Goal: Information Seeking & Learning: Learn about a topic

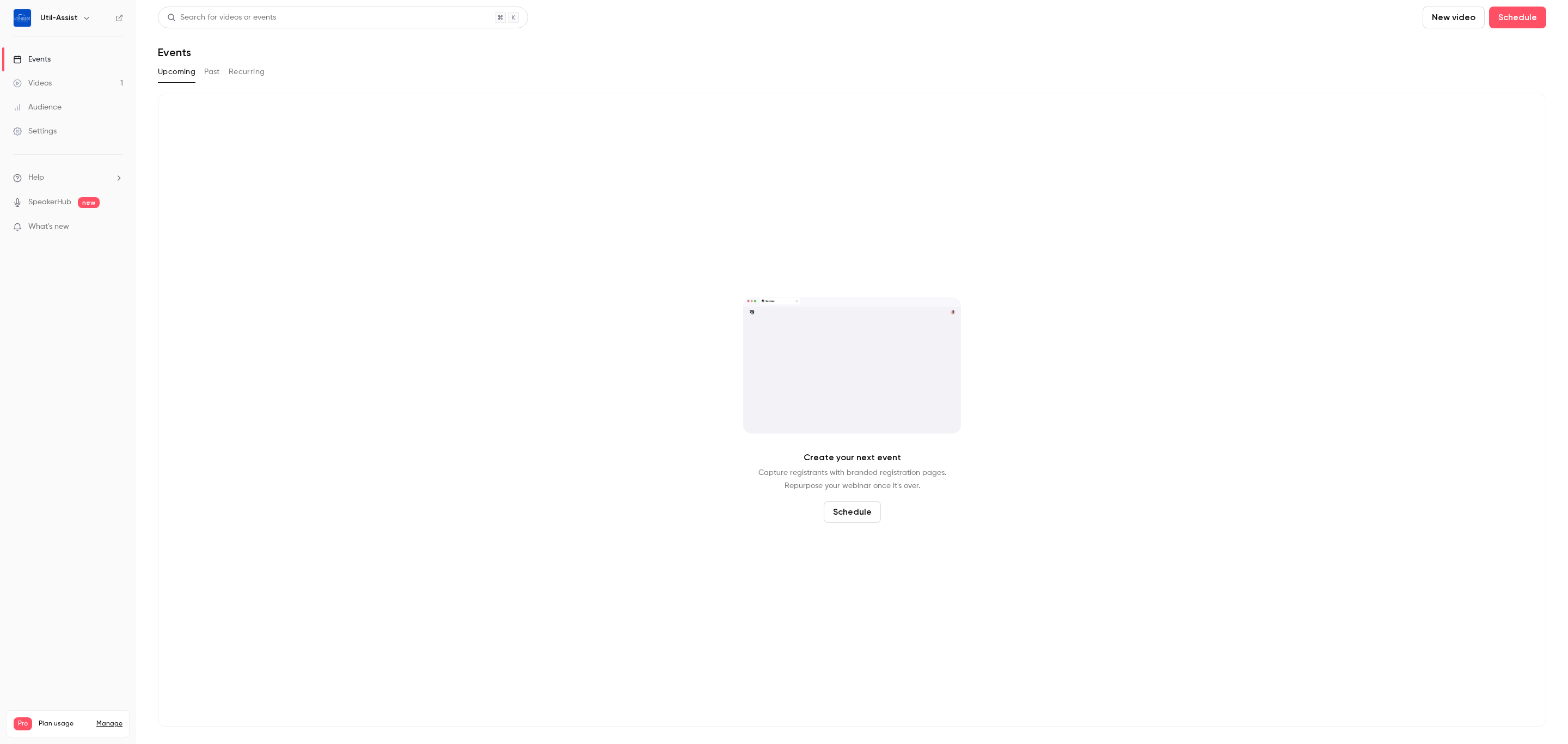
click at [211, 71] on button "Past" at bounding box center [212, 72] width 15 height 18
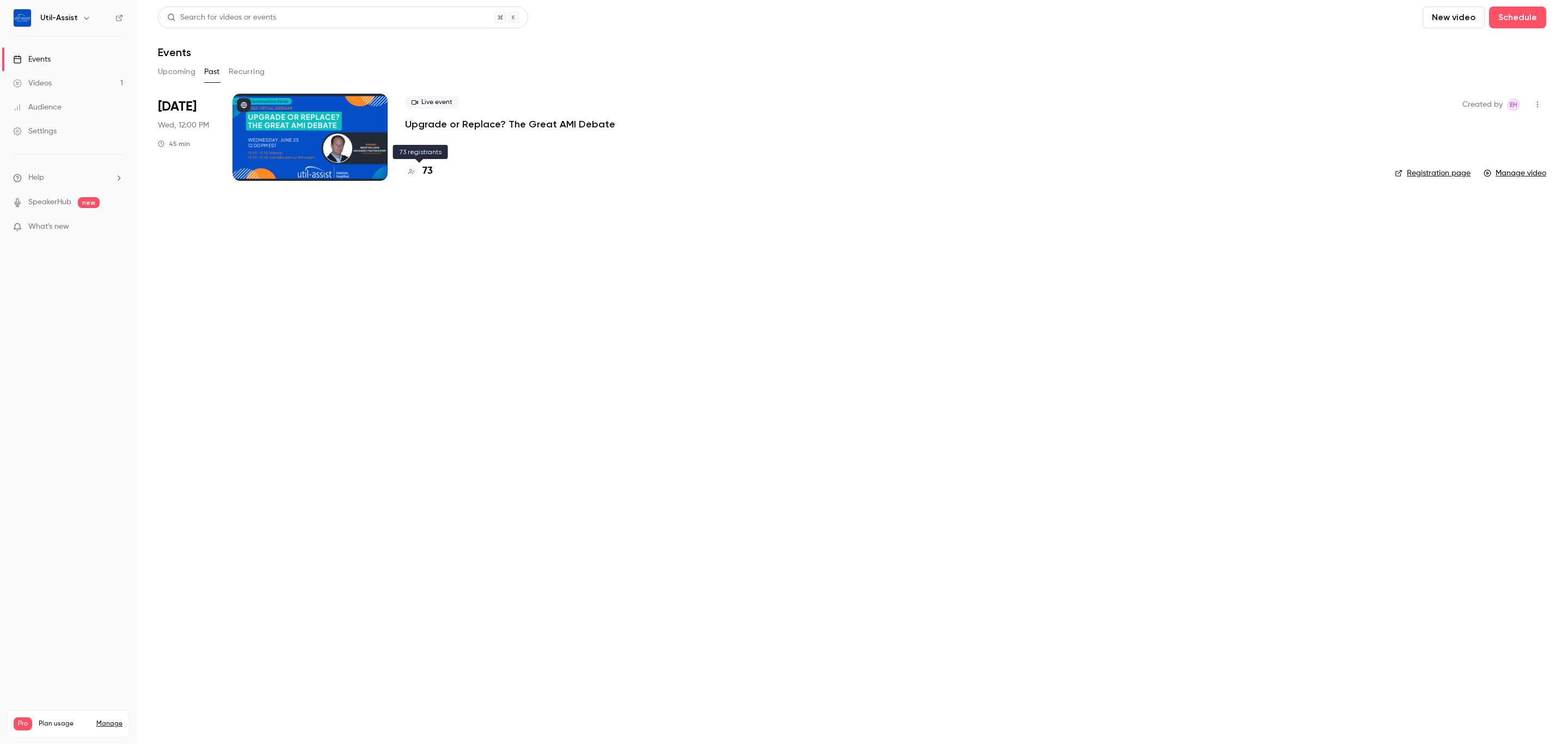
click at [425, 173] on h4 "73" at bounding box center [427, 171] width 10 height 15
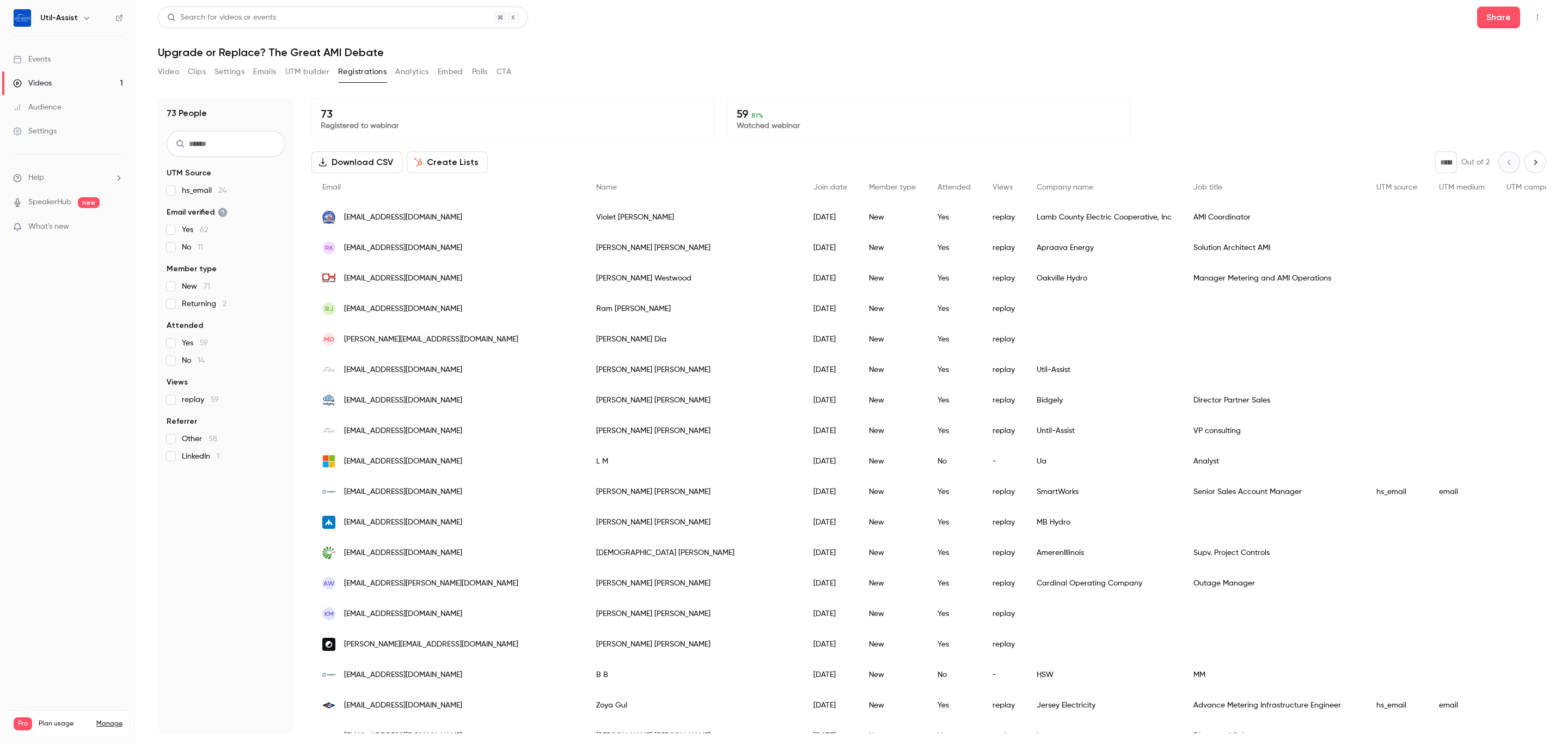
click at [422, 210] on div "[EMAIL_ADDRESS][DOMAIN_NAME]" at bounding box center [448, 218] width 274 height 31
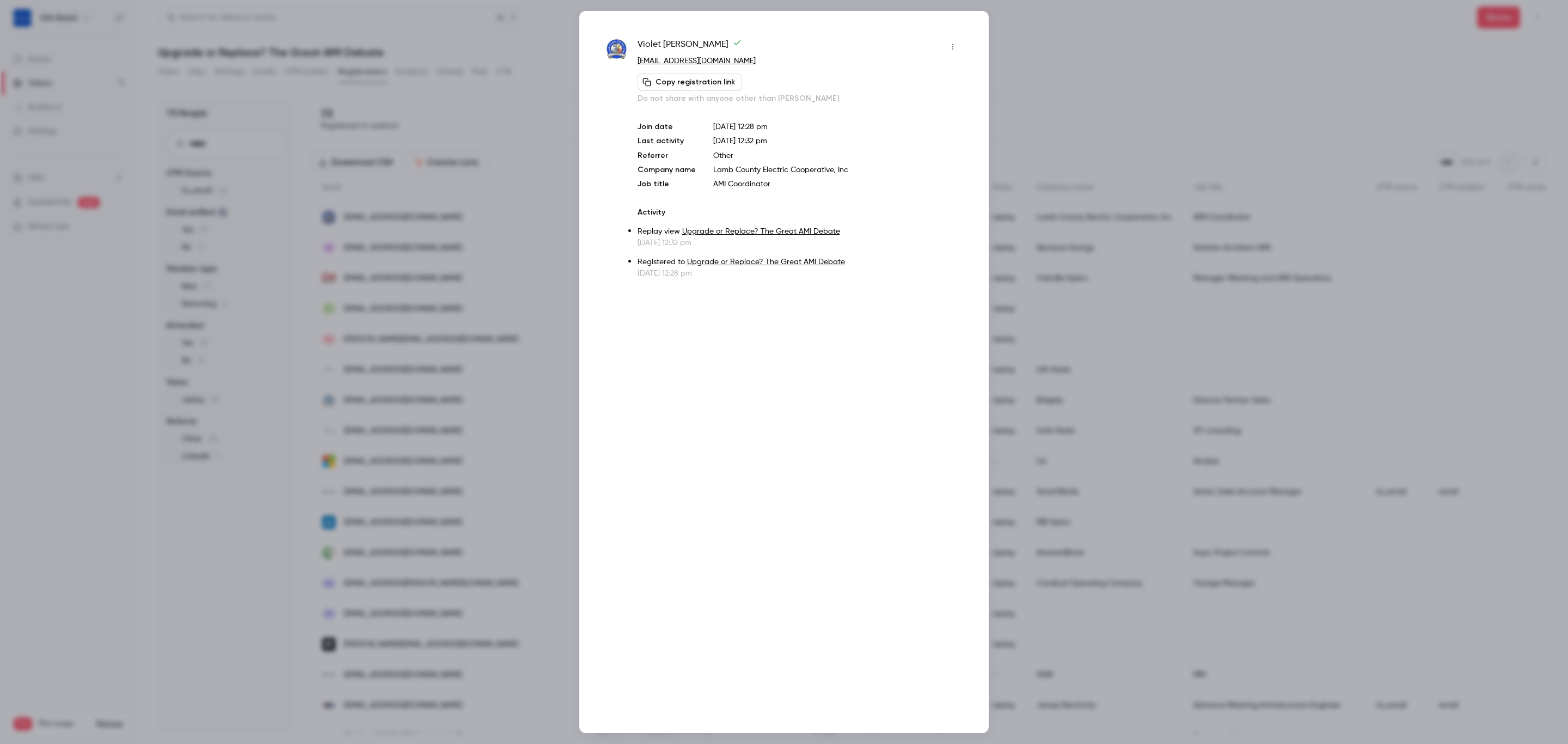
click at [953, 38] on button "button" at bounding box center [952, 46] width 18 height 18
click at [953, 38] on div at bounding box center [784, 372] width 1568 height 744
click at [1088, 76] on div at bounding box center [784, 372] width 1568 height 744
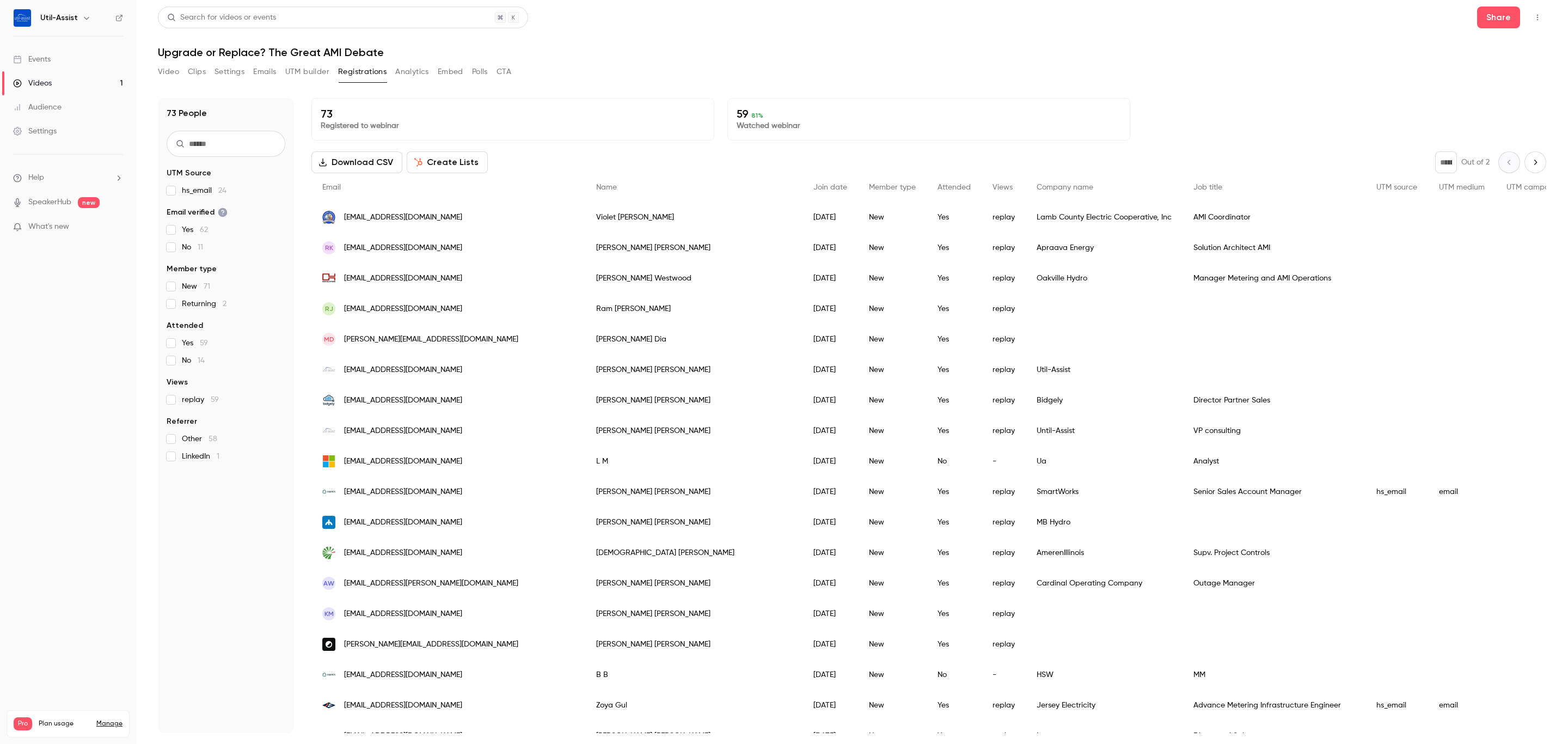
click at [351, 214] on span "[EMAIL_ADDRESS][DOMAIN_NAME]" at bounding box center [403, 217] width 118 height 12
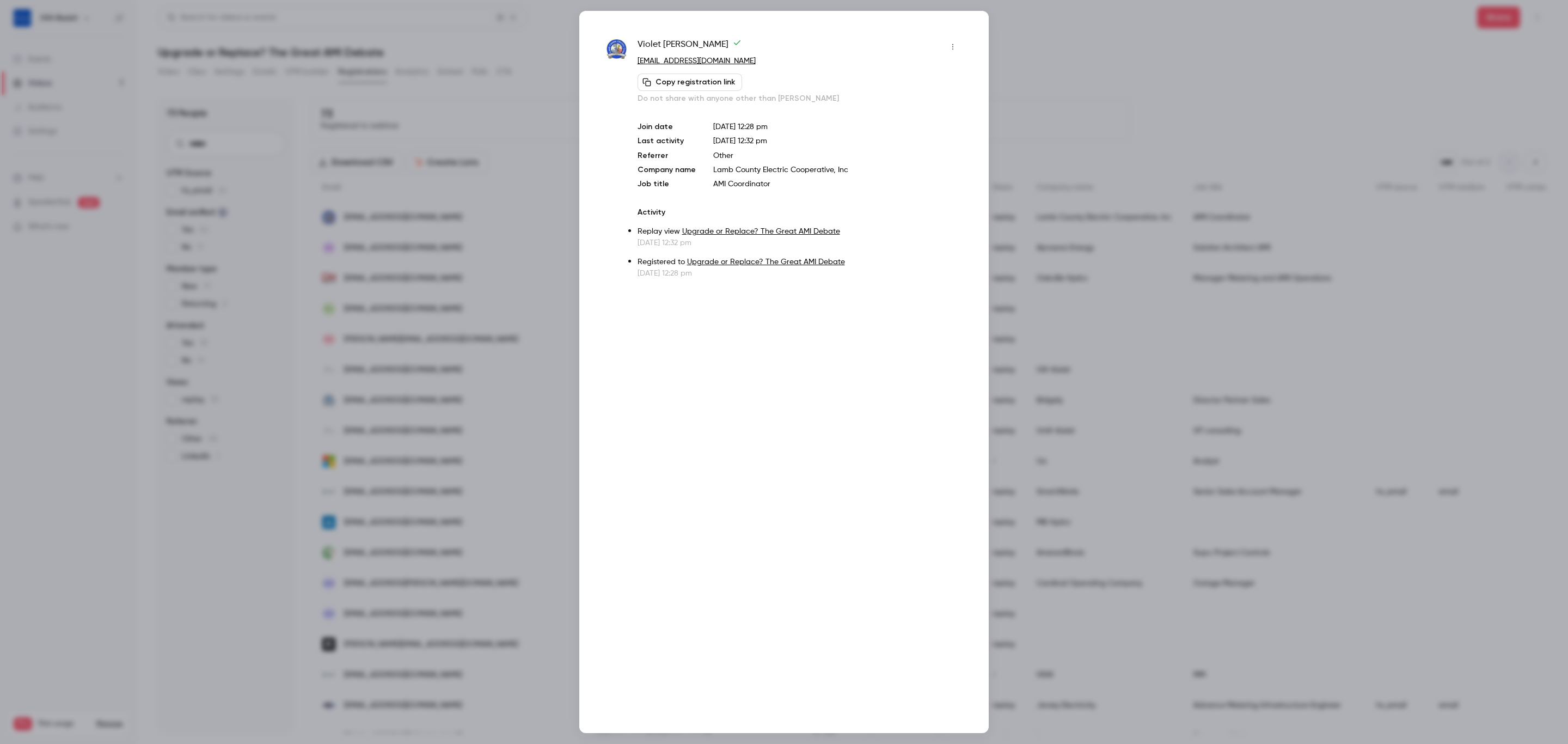
click at [768, 228] on link "Upgrade or Replace? The Great AMI Debate" at bounding box center [761, 232] width 158 height 8
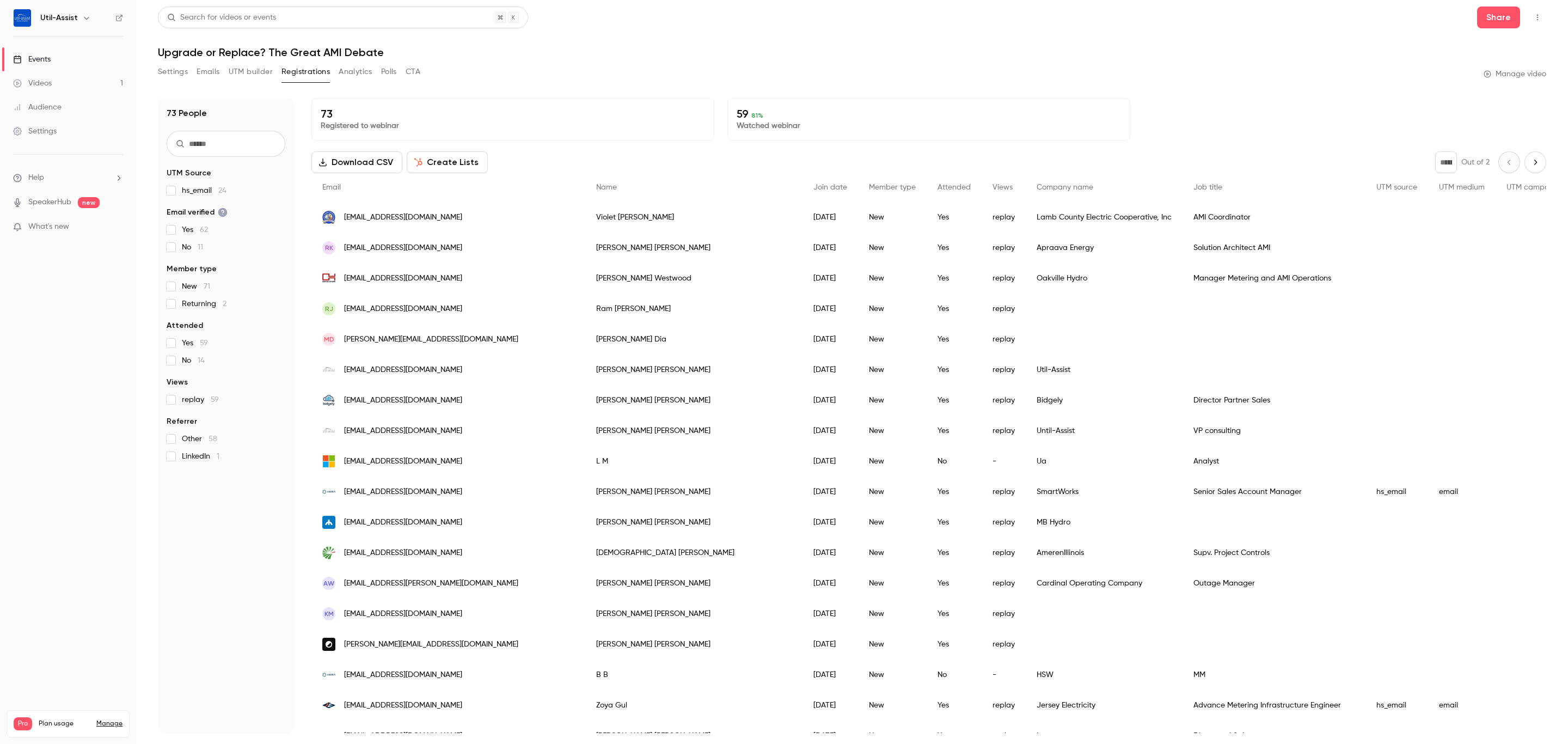
click at [56, 79] on link "Videos 1" at bounding box center [68, 83] width 136 height 24
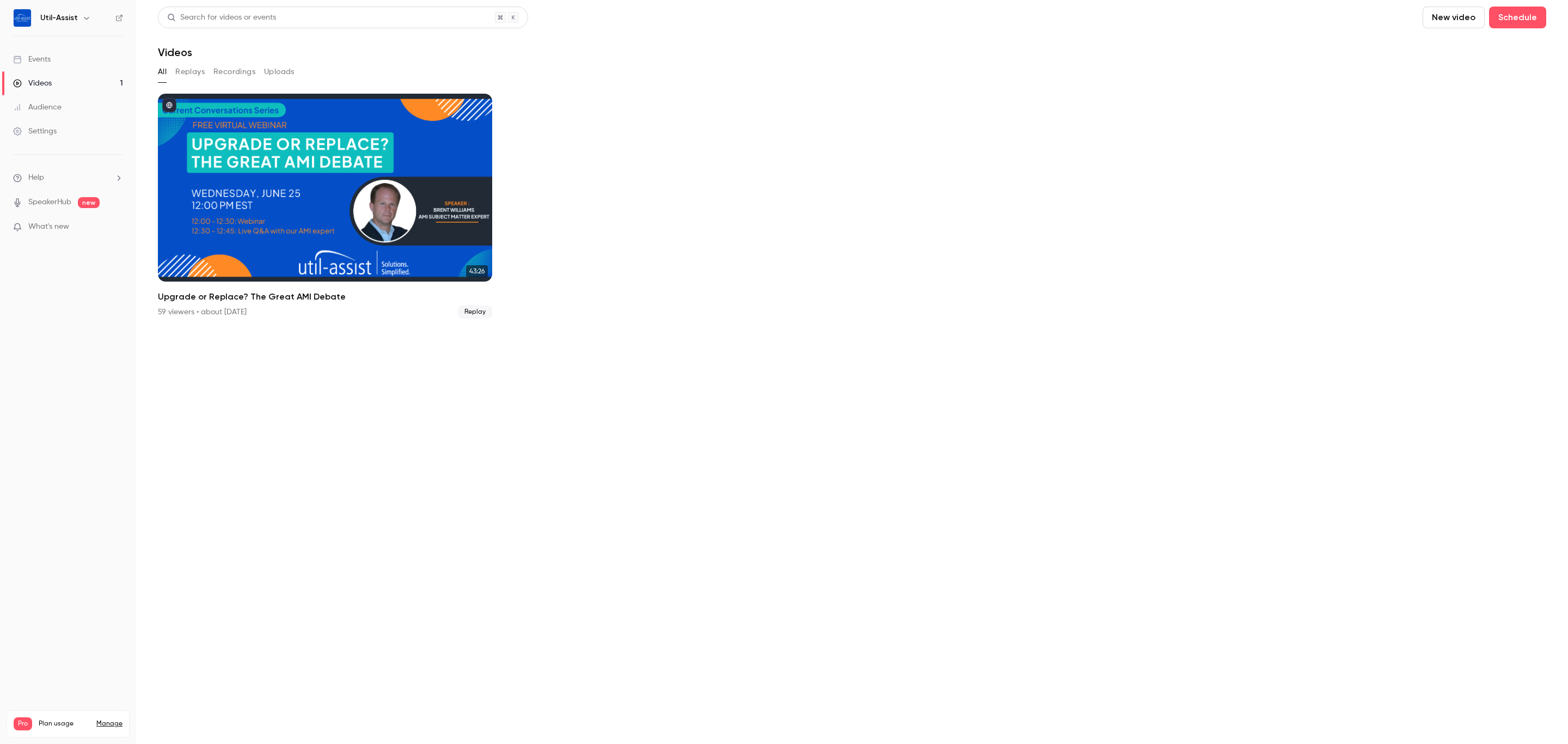
click at [73, 47] on link "Events" at bounding box center [68, 59] width 136 height 24
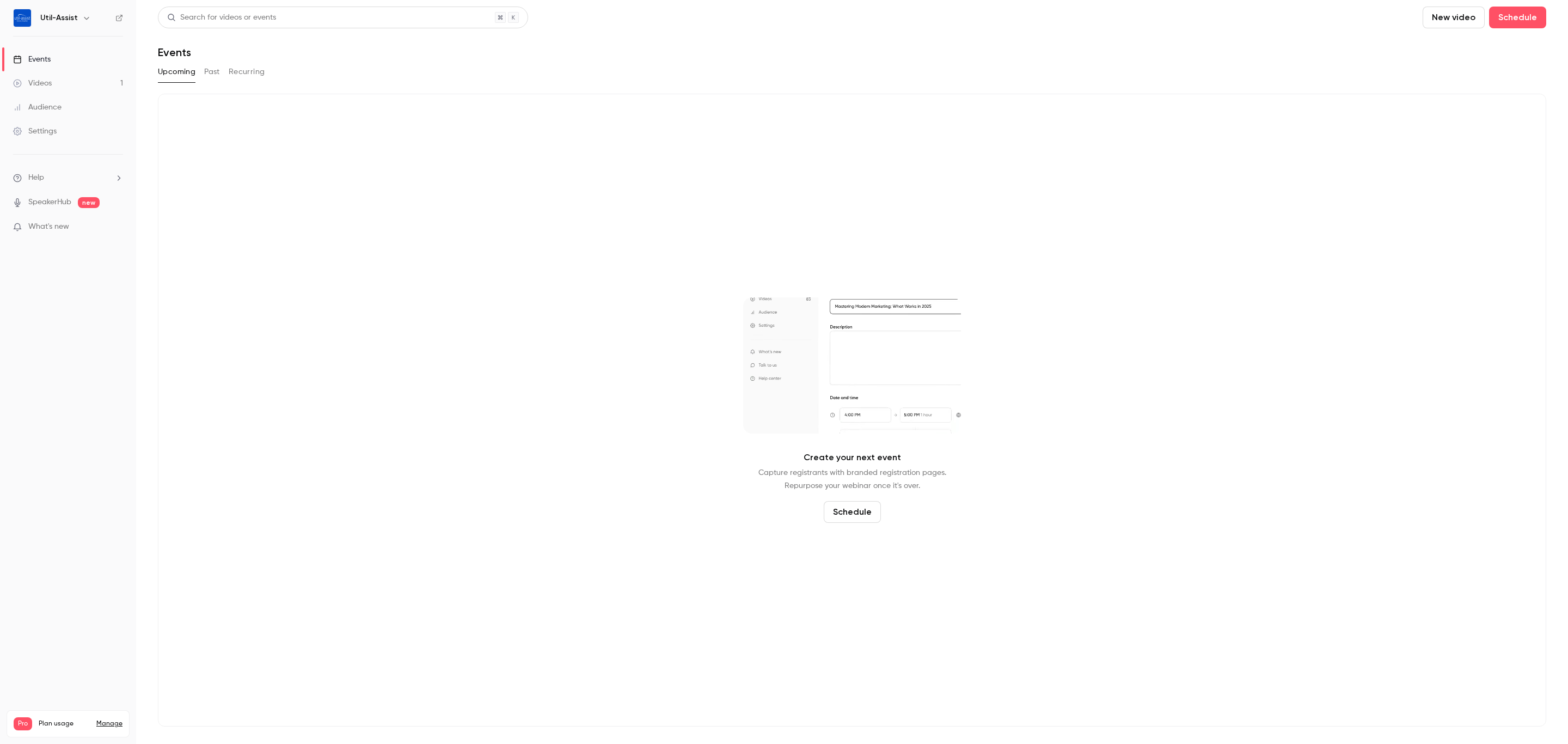
click at [52, 88] on link "Videos 1" at bounding box center [68, 83] width 136 height 24
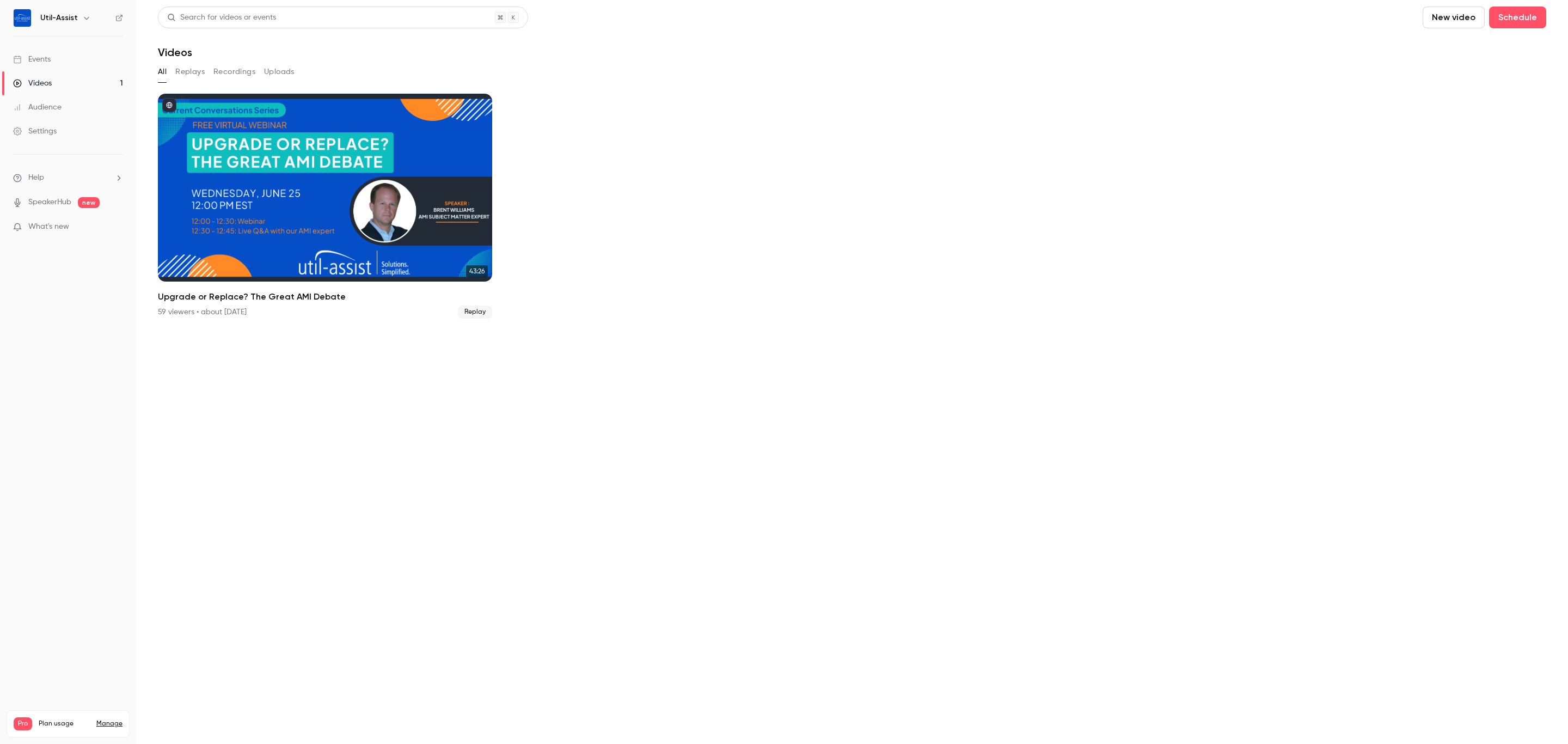
click at [52, 102] on div "Audience" at bounding box center [37, 107] width 49 height 11
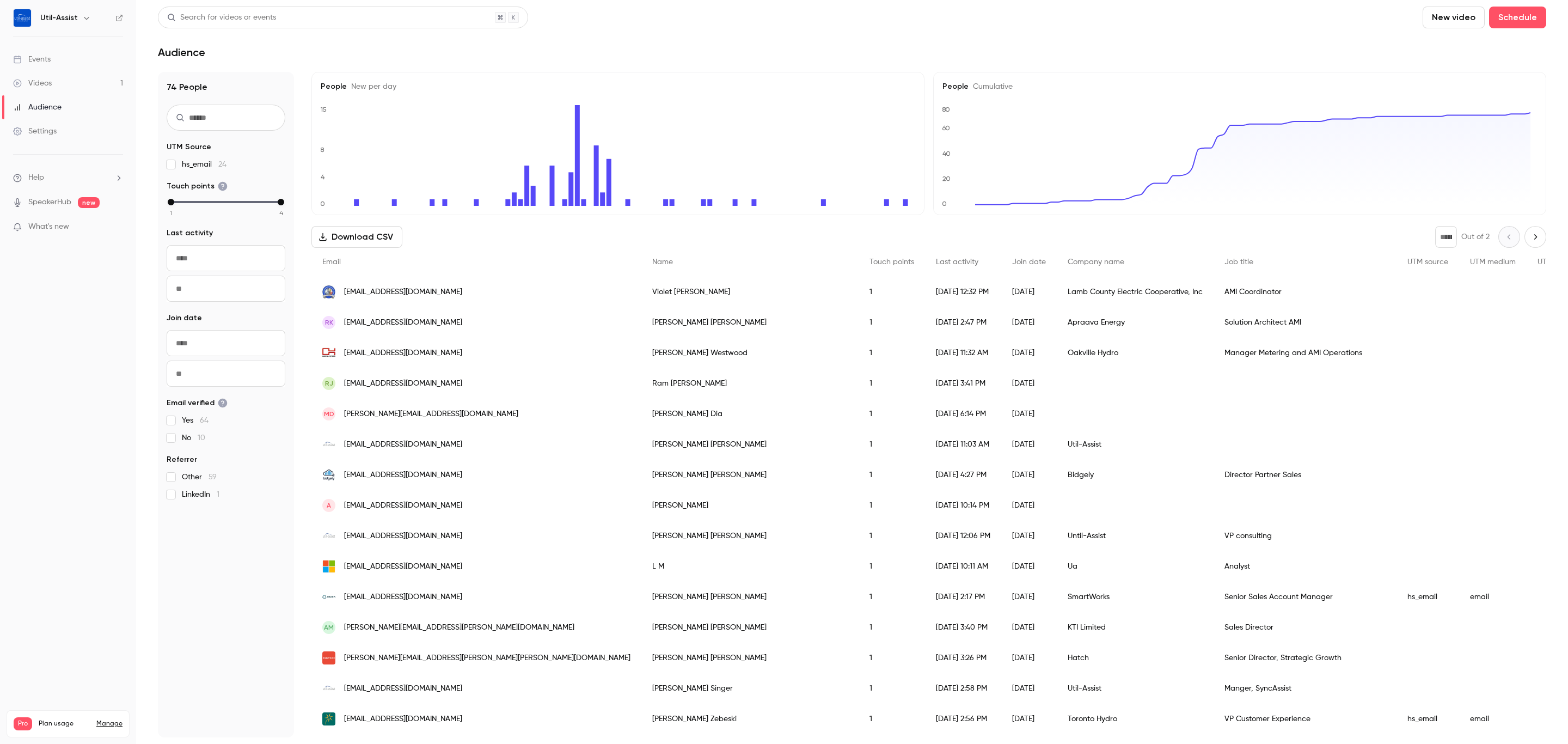
click at [54, 108] on div "Audience" at bounding box center [37, 107] width 49 height 11
click at [52, 86] on link "Videos 1" at bounding box center [68, 83] width 136 height 24
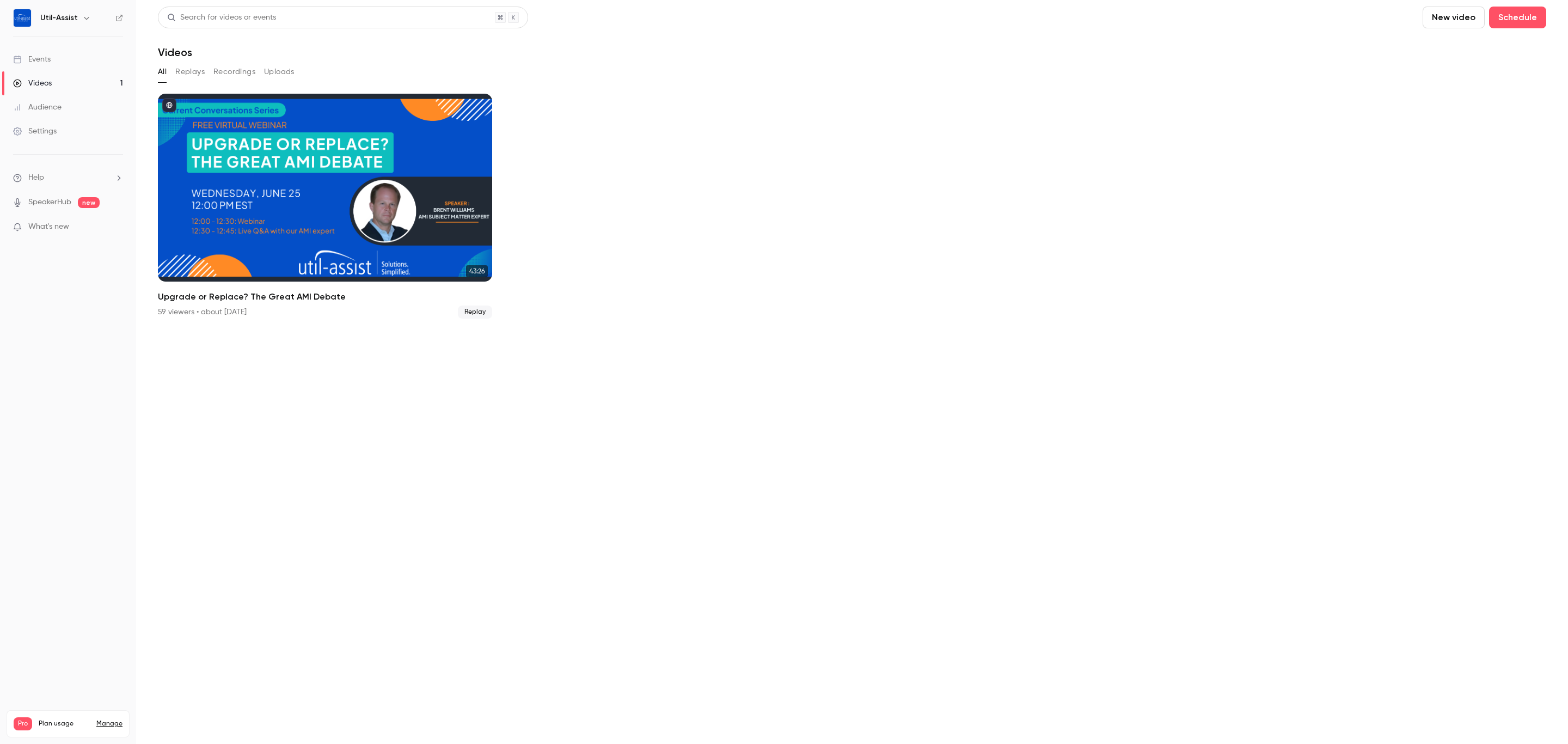
click at [51, 52] on link "Events" at bounding box center [68, 59] width 136 height 24
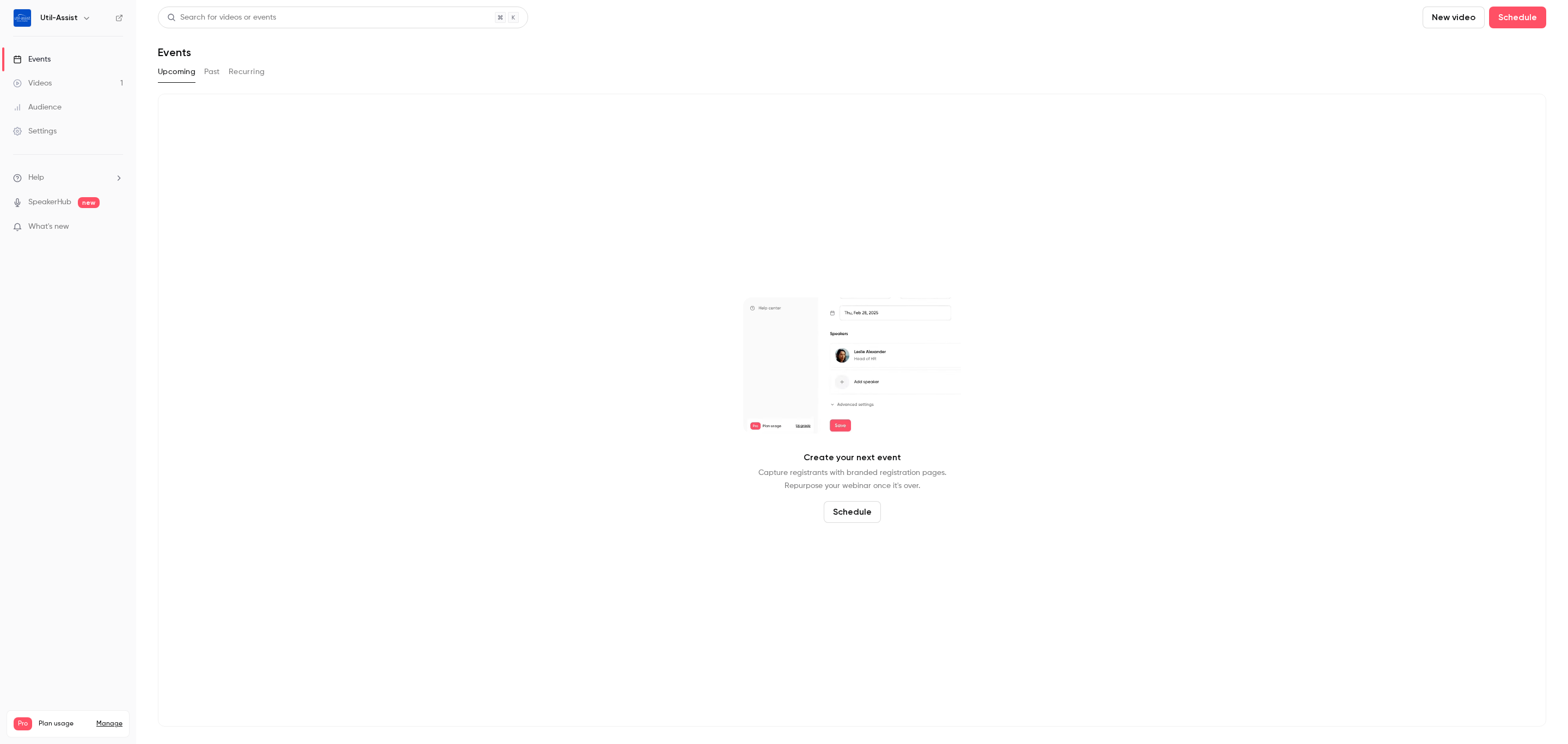
click at [219, 70] on button "Past" at bounding box center [212, 72] width 15 height 18
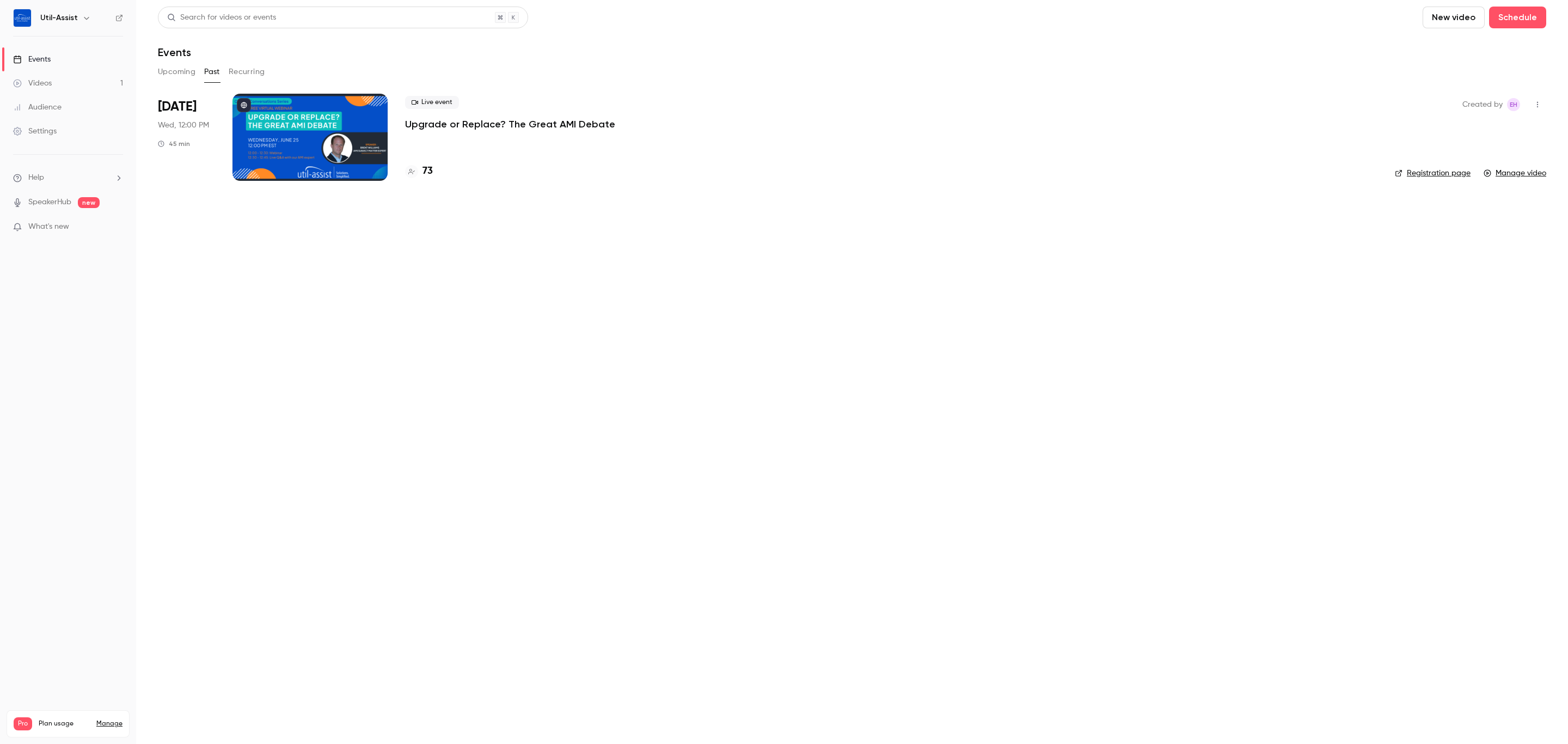
click at [240, 67] on button "Recurring" at bounding box center [246, 72] width 36 height 18
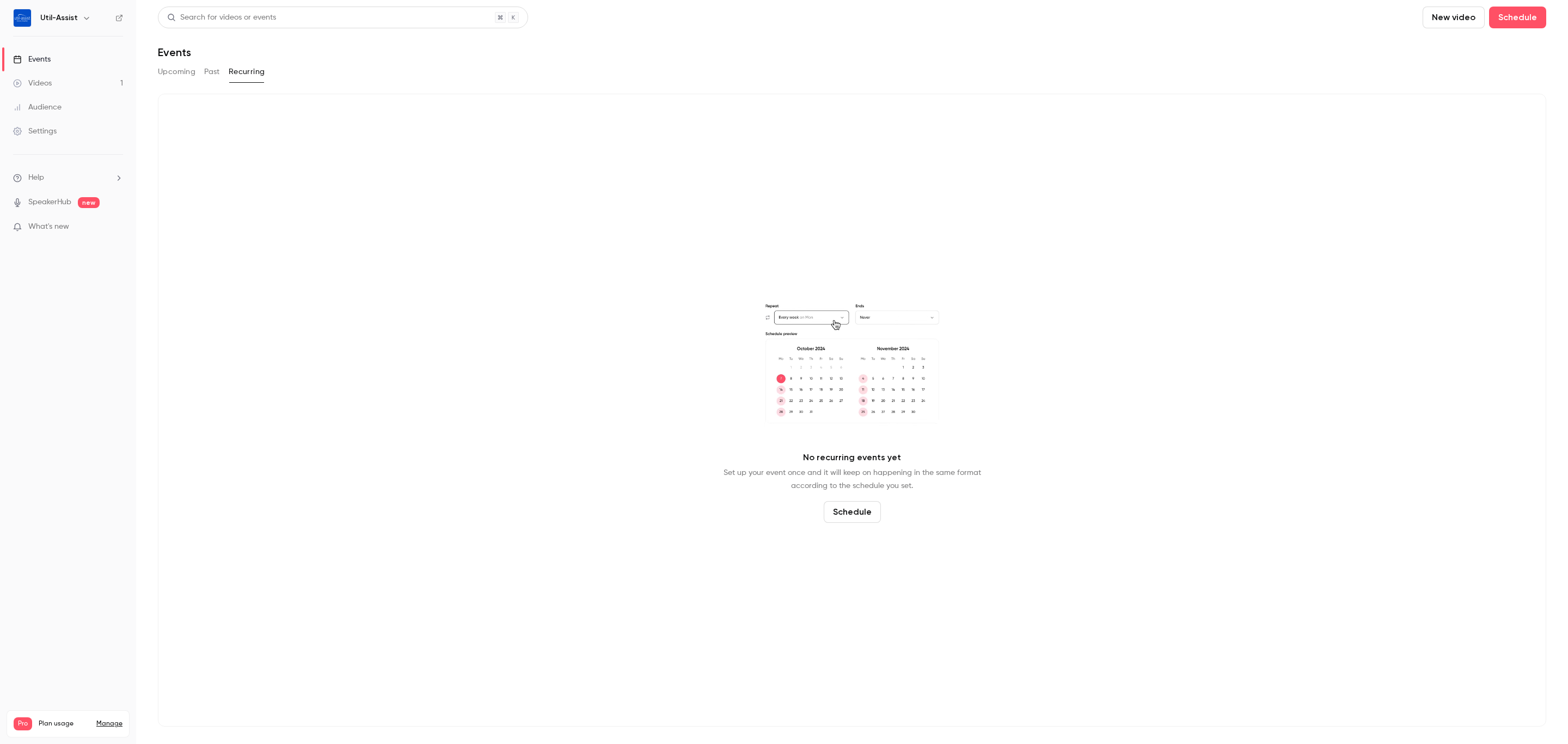
click at [56, 83] on link "Videos 1" at bounding box center [68, 83] width 136 height 24
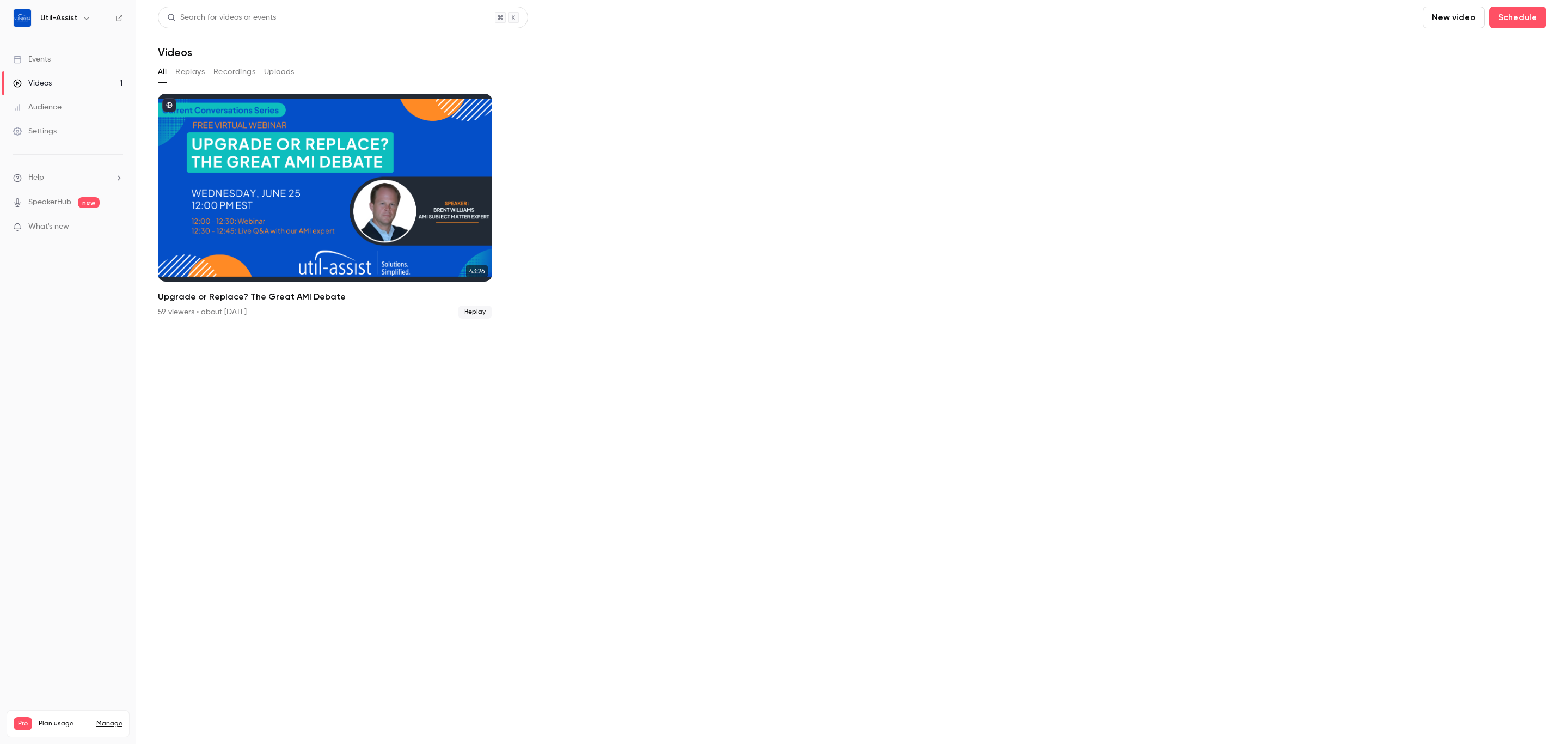
click at [62, 107] on link "Audience" at bounding box center [68, 107] width 136 height 24
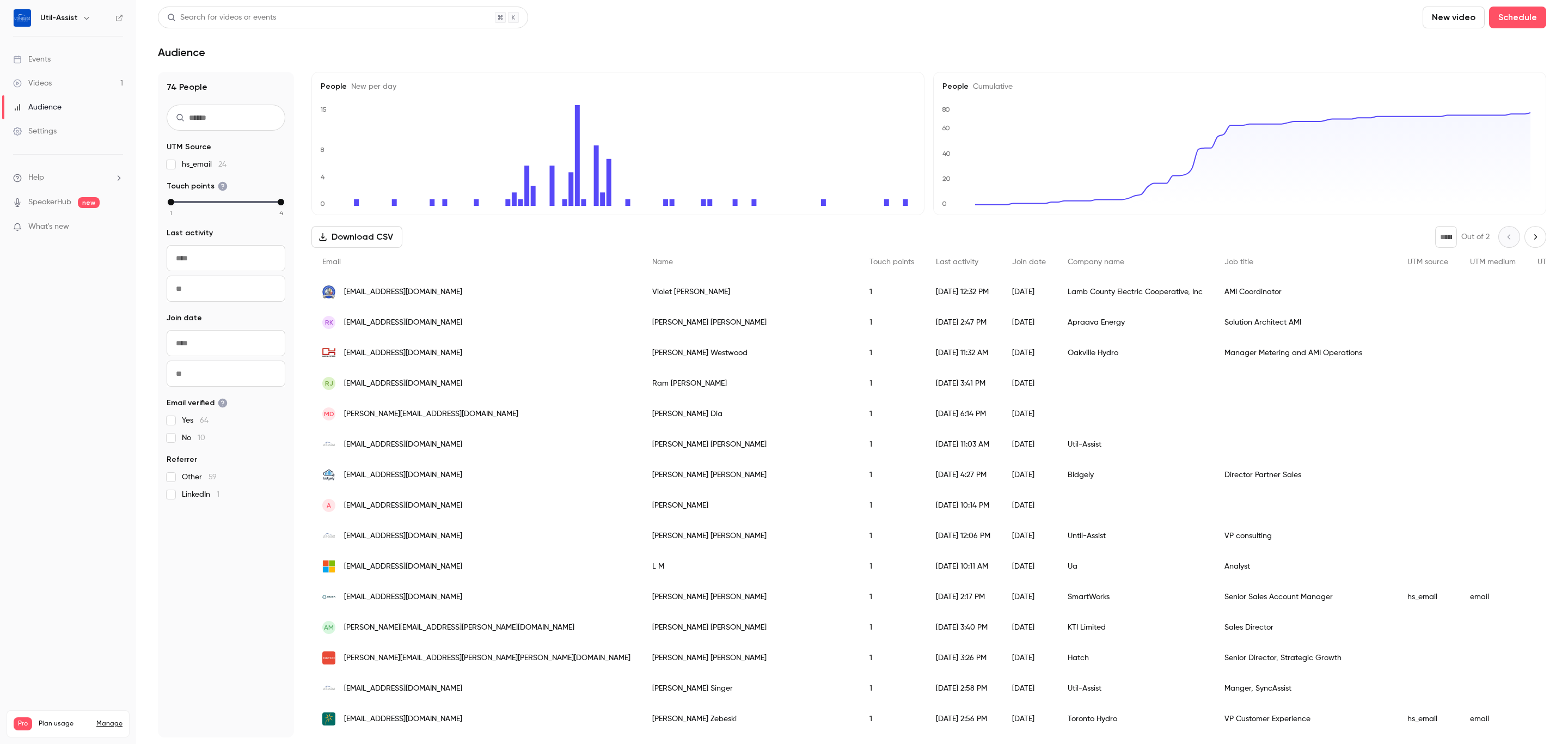
click at [70, 130] on link "Settings" at bounding box center [68, 131] width 136 height 24
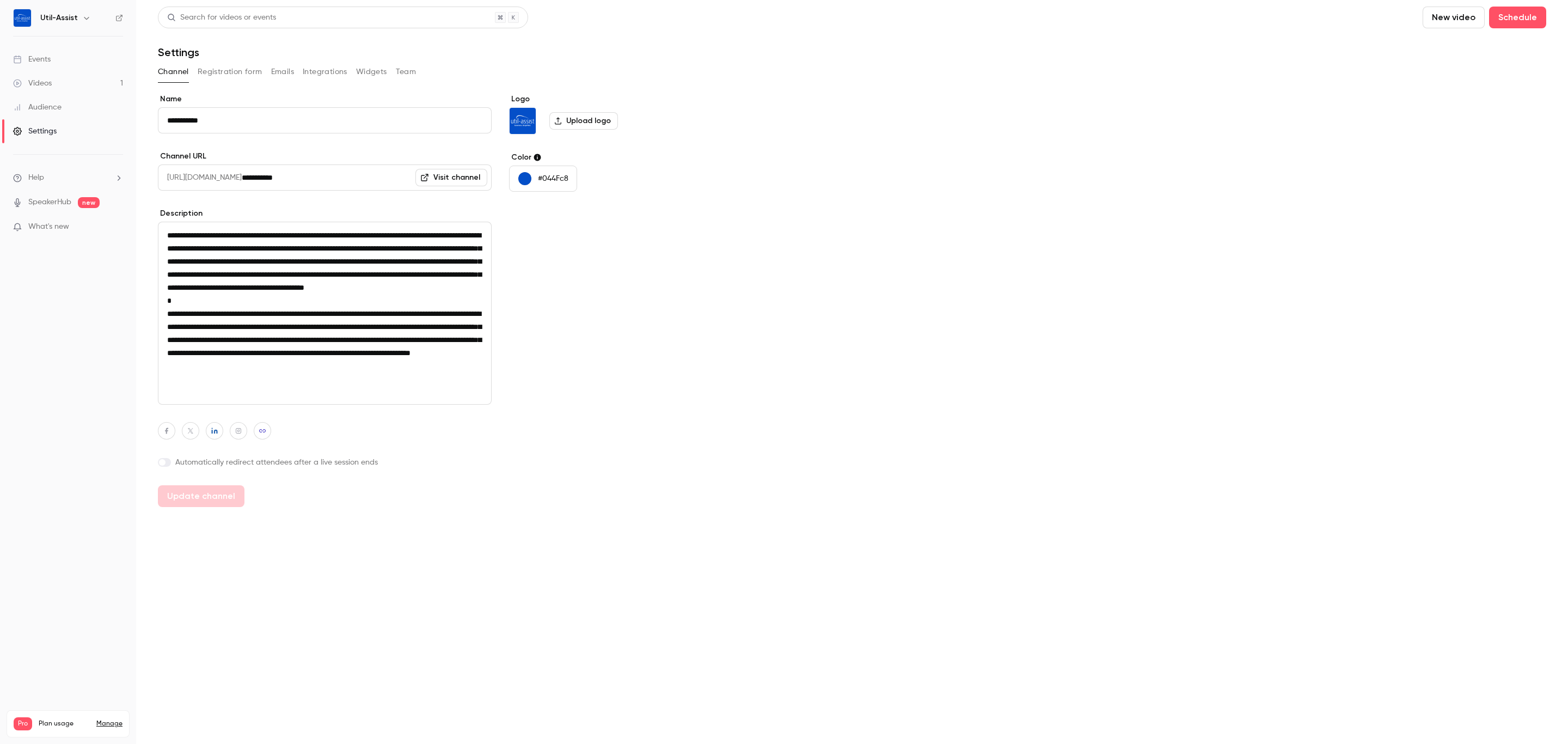
click at [56, 112] on div "Audience" at bounding box center [37, 107] width 49 height 11
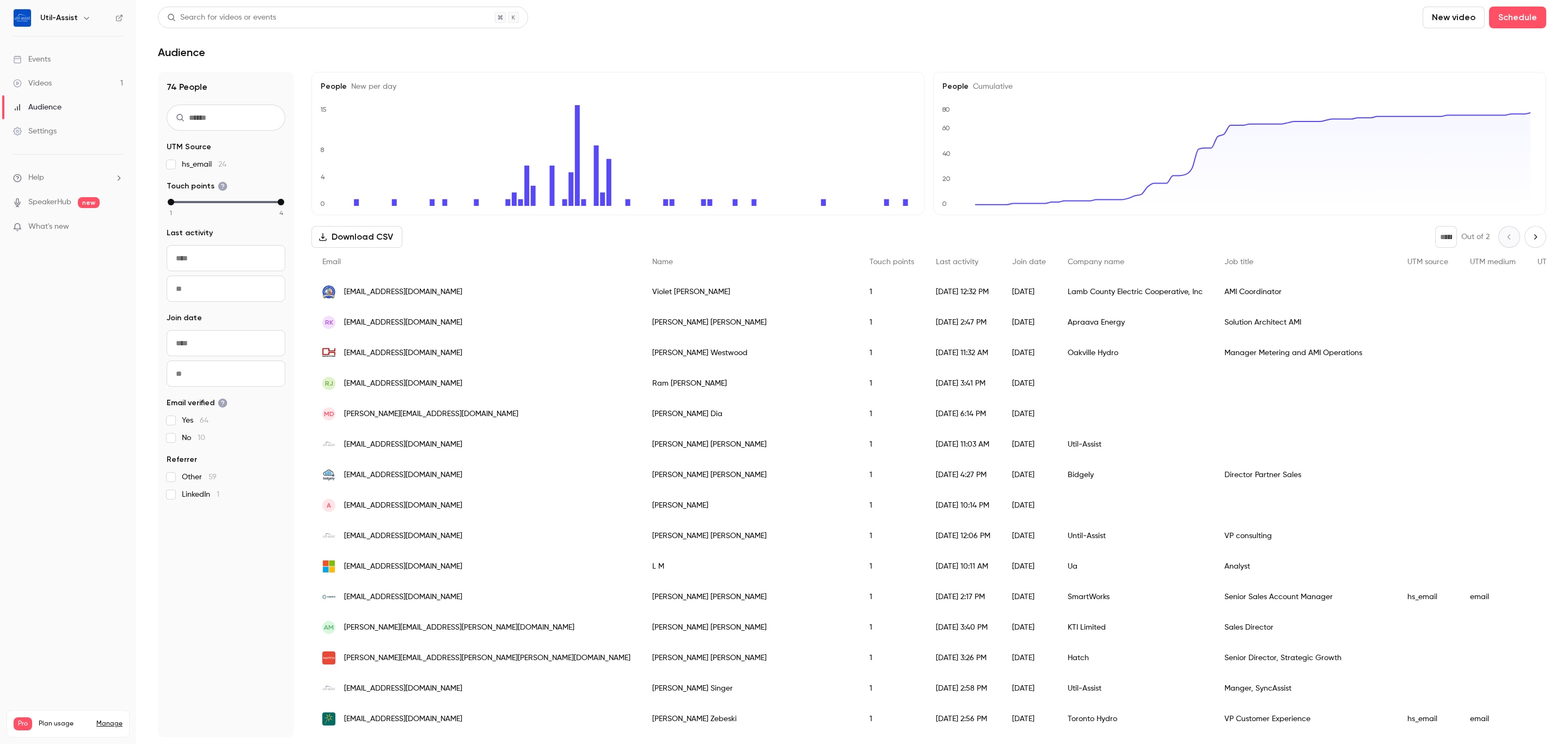
click at [83, 77] on link "Videos 1" at bounding box center [68, 83] width 136 height 24
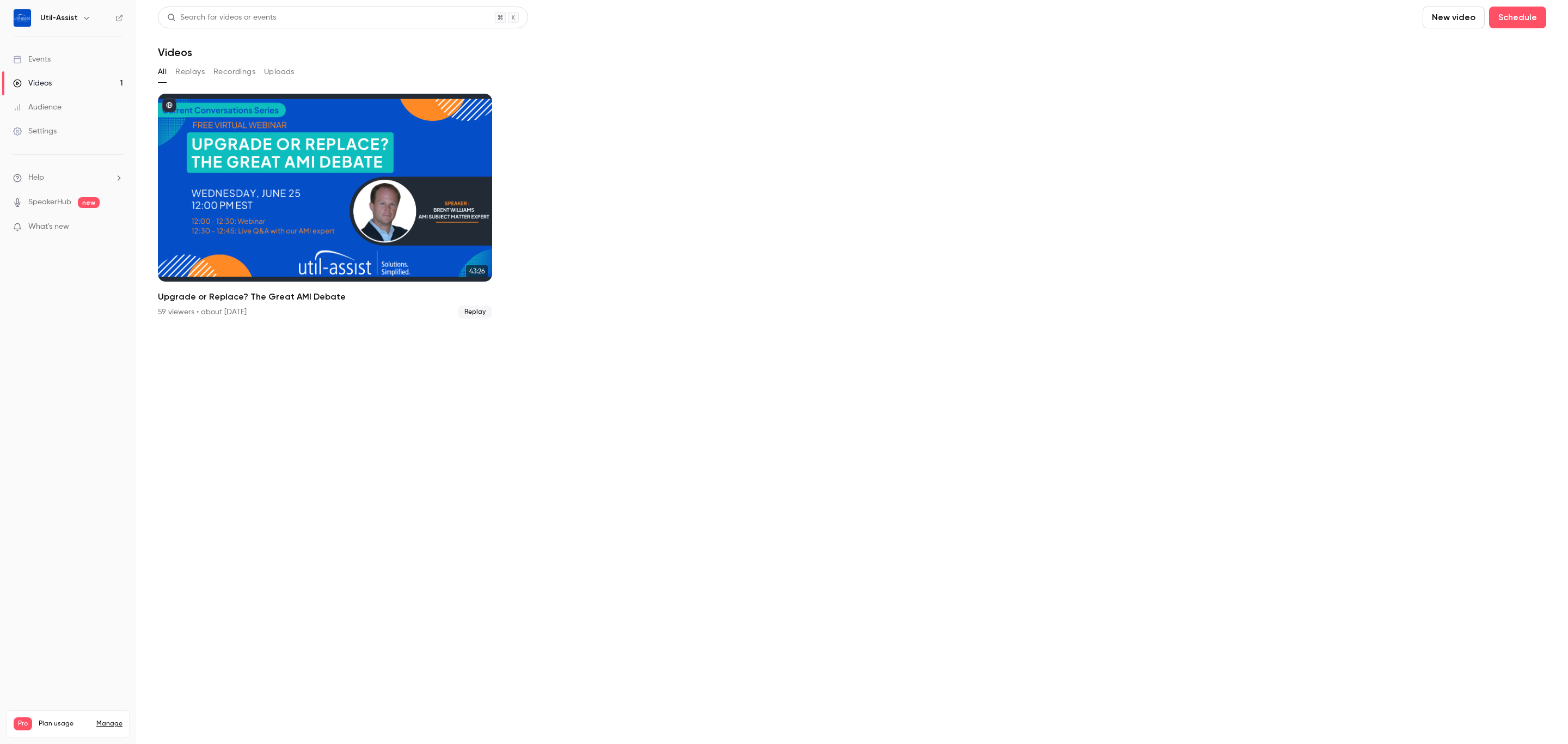
click at [194, 69] on button "Replays" at bounding box center [190, 72] width 29 height 18
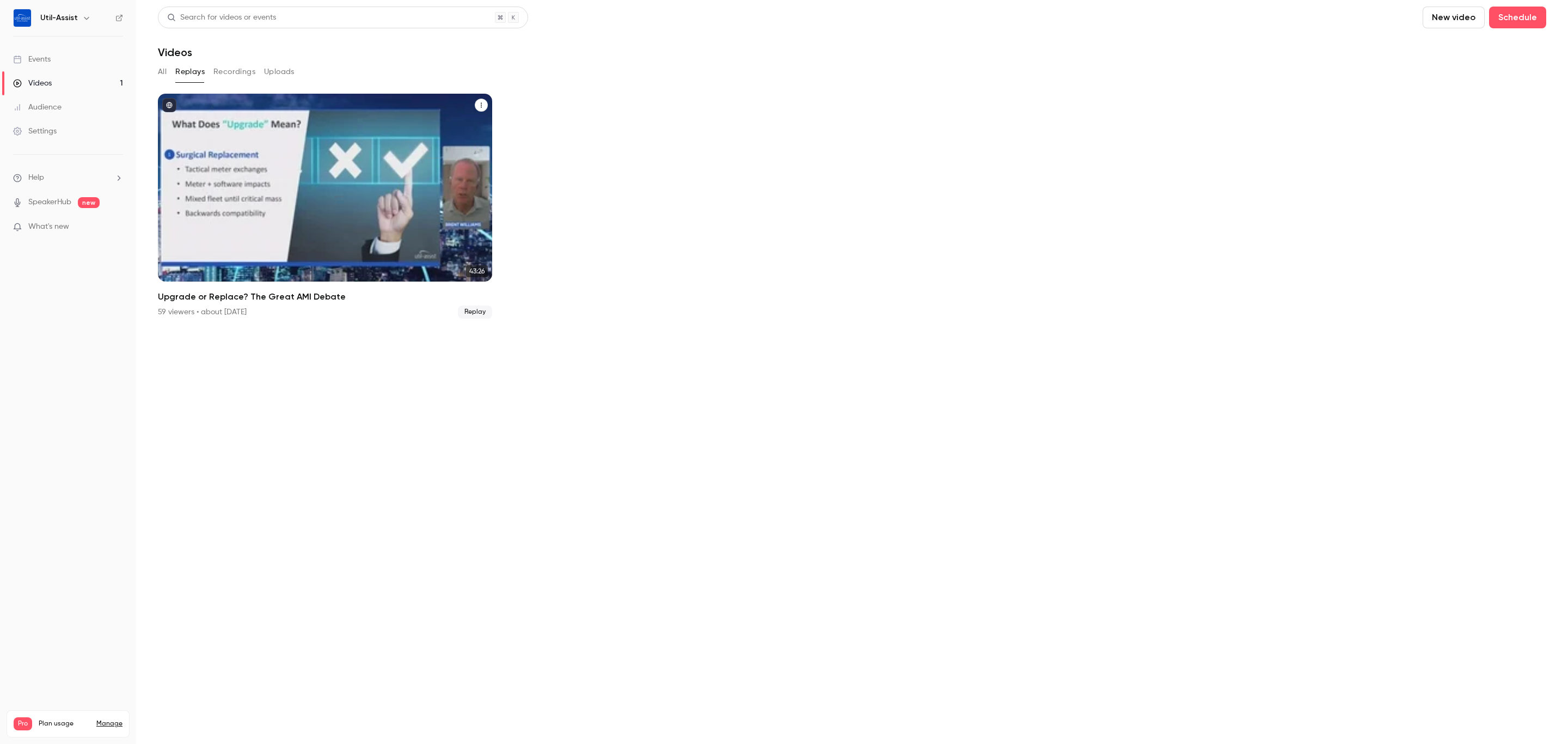
click at [296, 298] on h2 "Upgrade or Replace? The Great AMI Debate" at bounding box center [325, 296] width 334 height 13
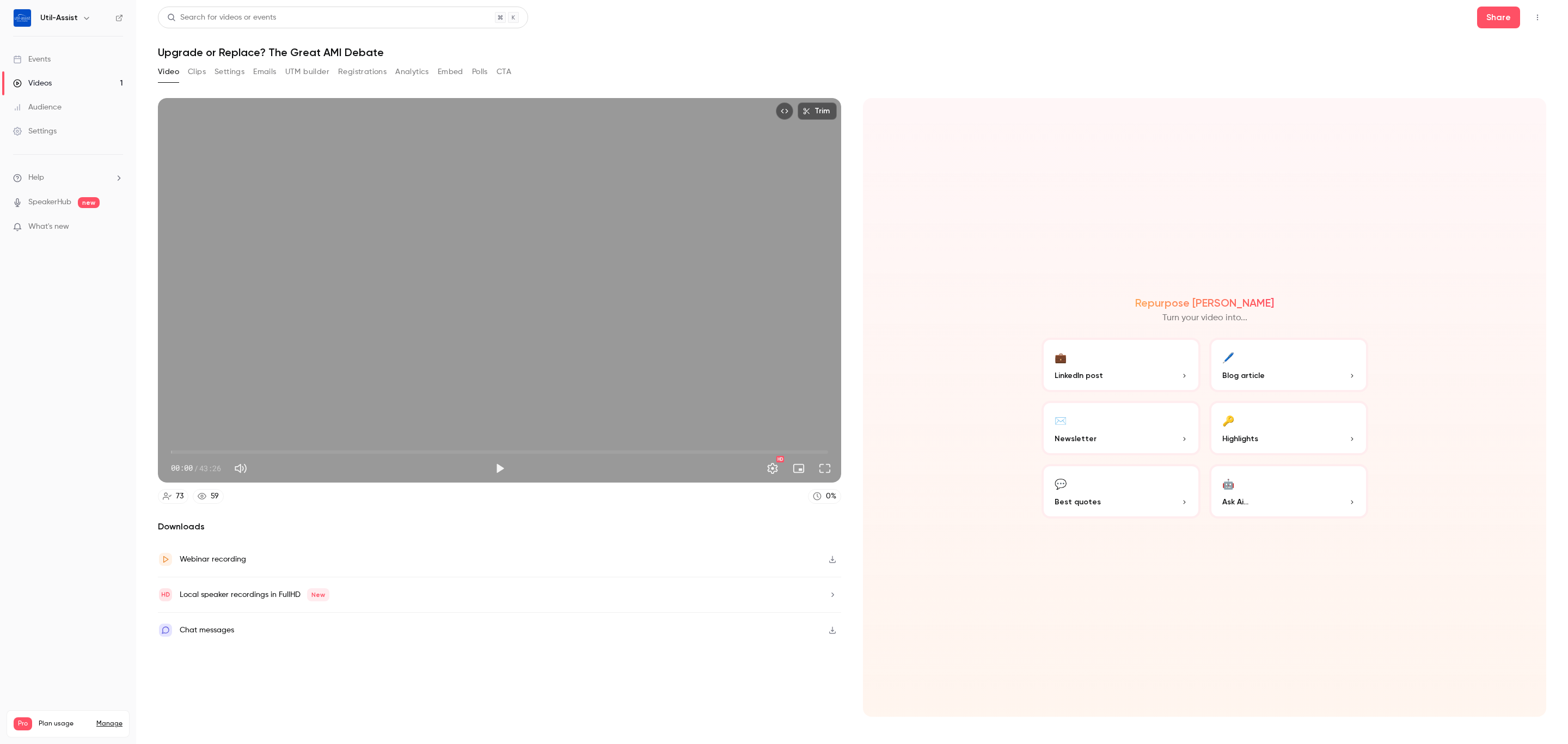
click at [417, 72] on button "Analytics" at bounding box center [412, 72] width 34 height 18
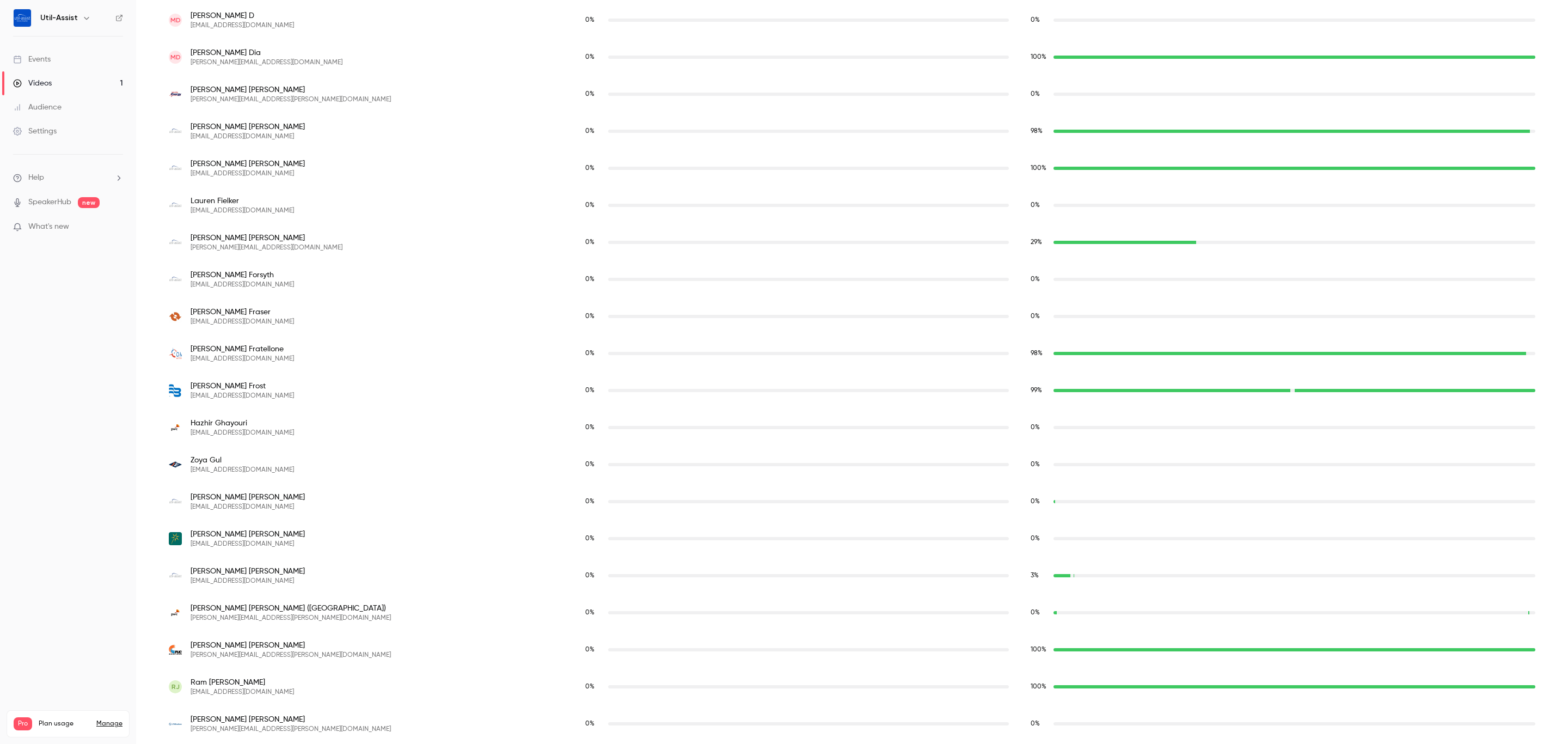
scroll to position [1048, 0]
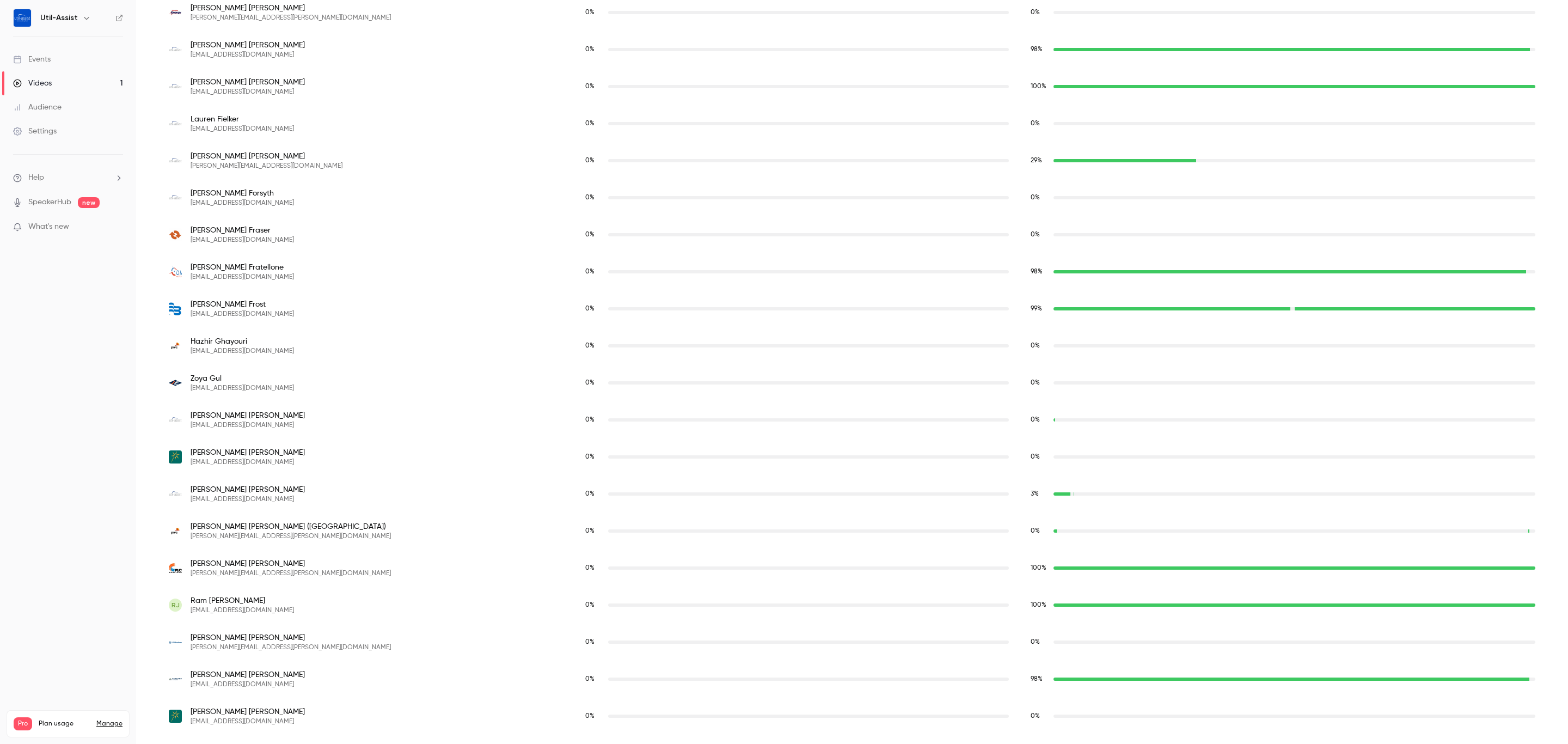
click at [64, 441] on nav "Util-Assist Events Videos 1 Audience Settings Help SpeakerHub new What's new Pr…" at bounding box center [68, 372] width 136 height 744
